Goal: Find contact information

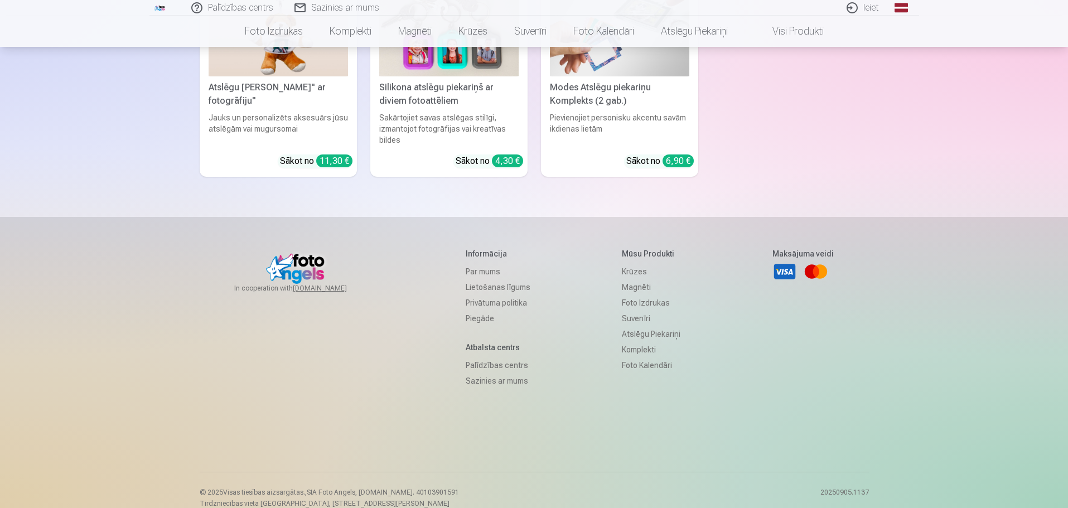
scroll to position [3295, 0]
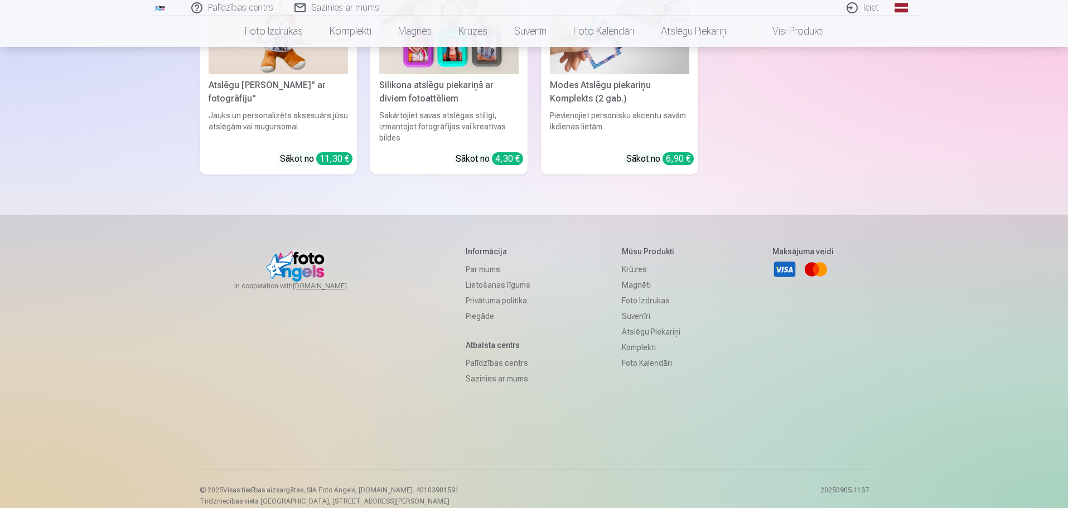
click at [480, 262] on link "Par mums" at bounding box center [498, 270] width 65 height 16
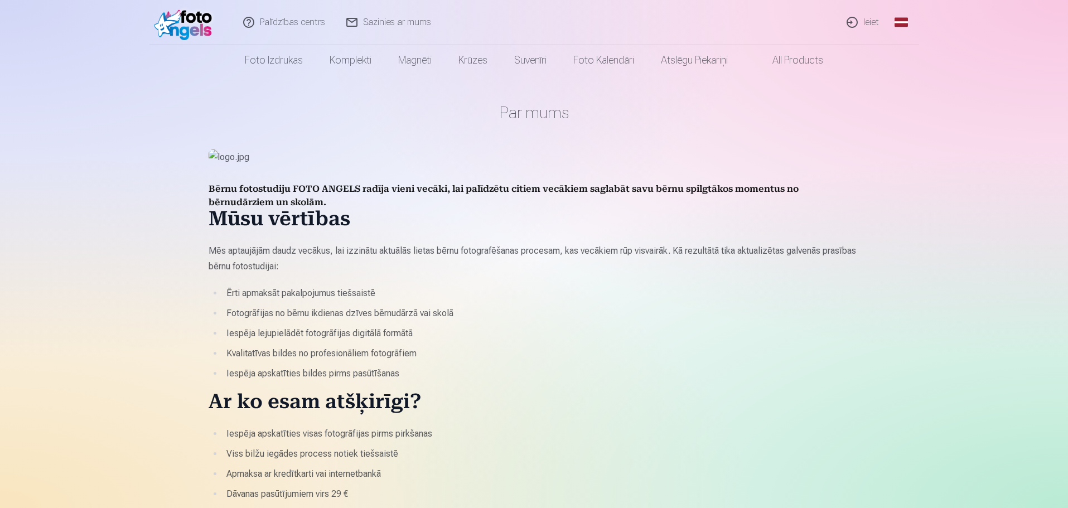
click at [278, 22] on link "Palīdzības centrs" at bounding box center [284, 22] width 103 height 45
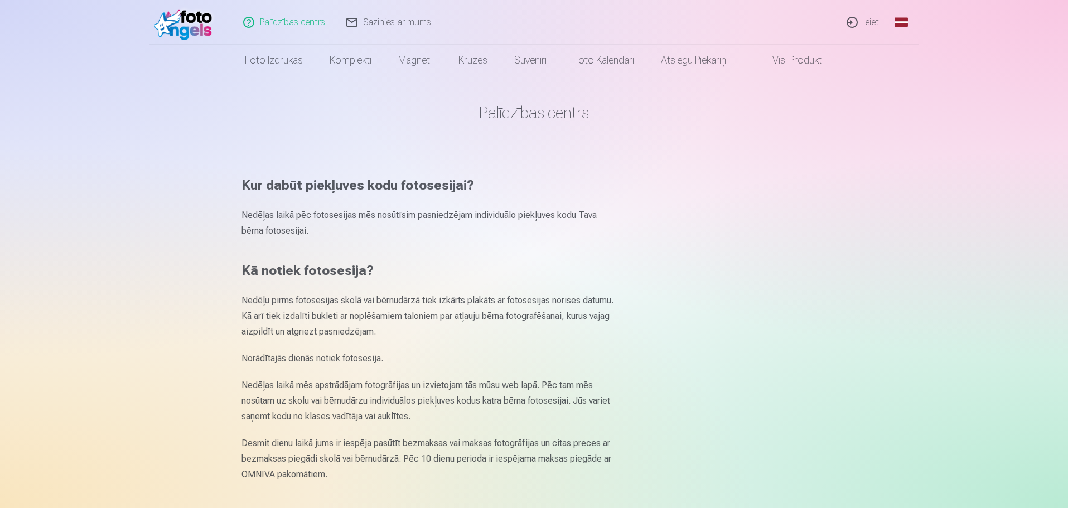
click at [249, 21] on link "Palīdzības centrs" at bounding box center [284, 22] width 103 height 45
click at [277, 20] on link "Palīdzības centrs" at bounding box center [284, 22] width 103 height 45
click at [196, 17] on img at bounding box center [186, 22] width 64 height 36
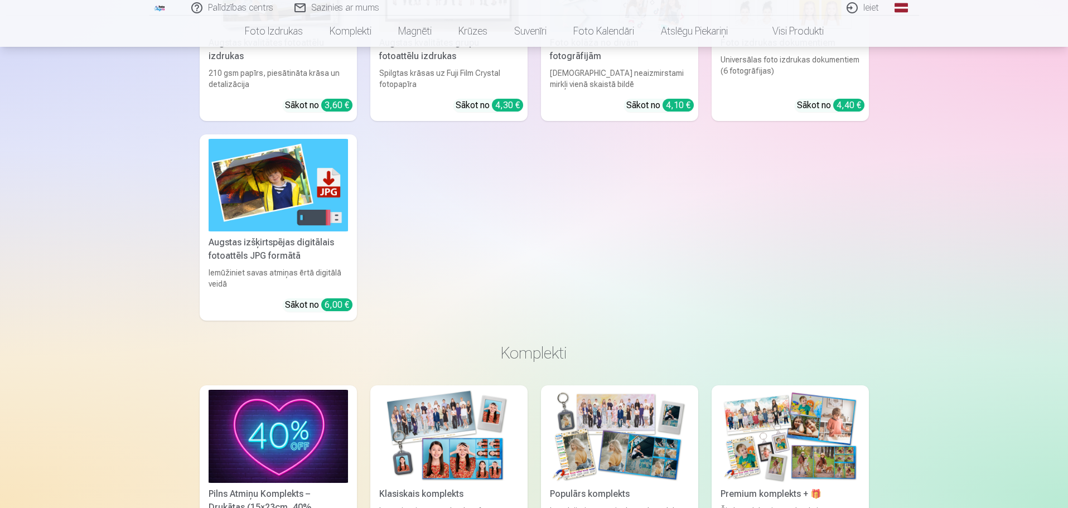
scroll to position [451, 0]
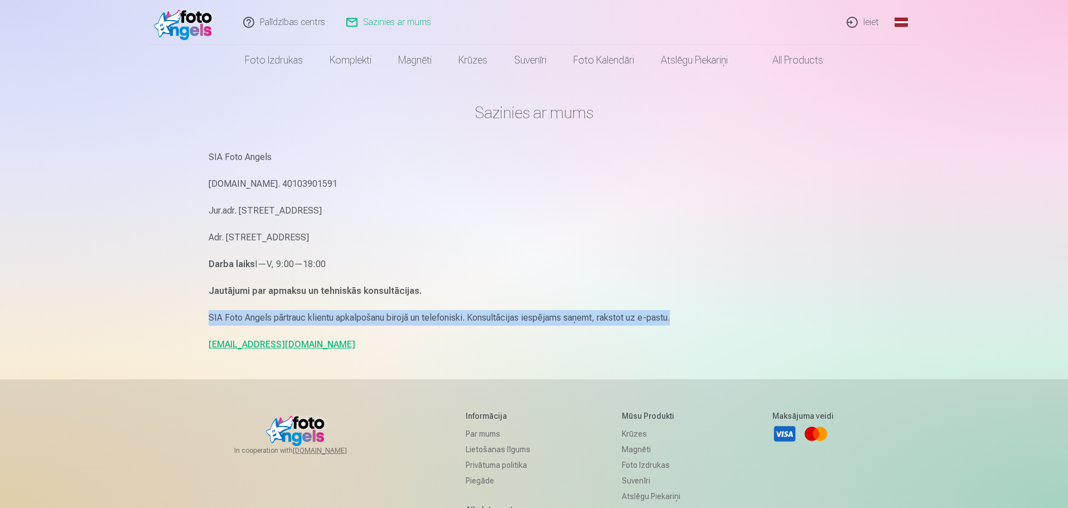
drag, startPoint x: 696, startPoint y: 321, endPoint x: 197, endPoint y: 323, distance: 498.7
click at [197, 323] on div "Palīdzības centrs Sazinies ar mums Ieiet Global Latvian (lv) Lithuanian (lt) Ru…" at bounding box center [534, 343] width 1068 height 686
copy p "SIA Foto Angels pārtrauc klientu apkalpošanu birojā un telefoniski. Konsultācij…"
